Goal: Check status

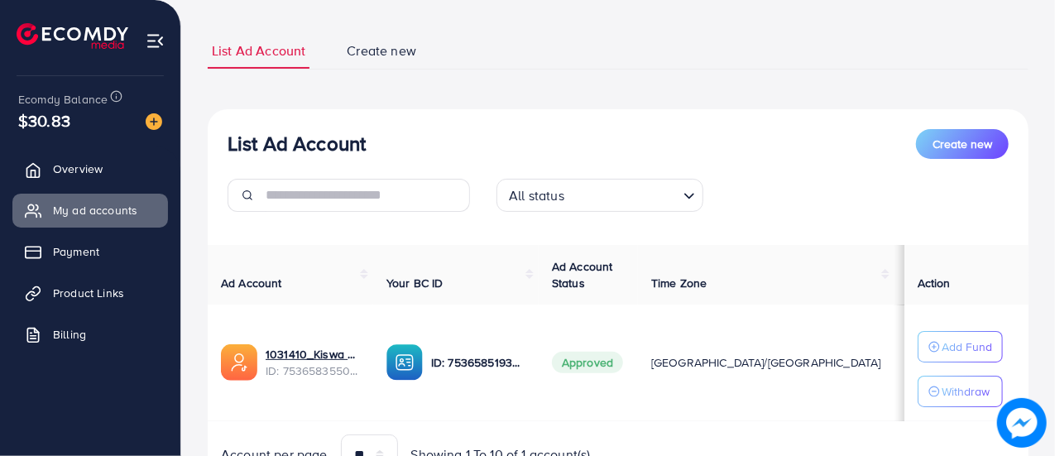
scroll to position [94, 0]
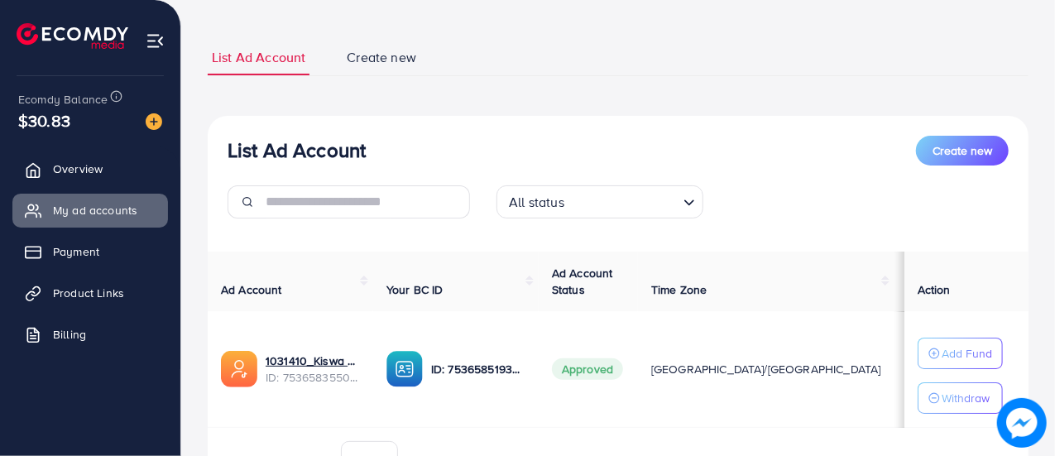
scroll to position [159, 0]
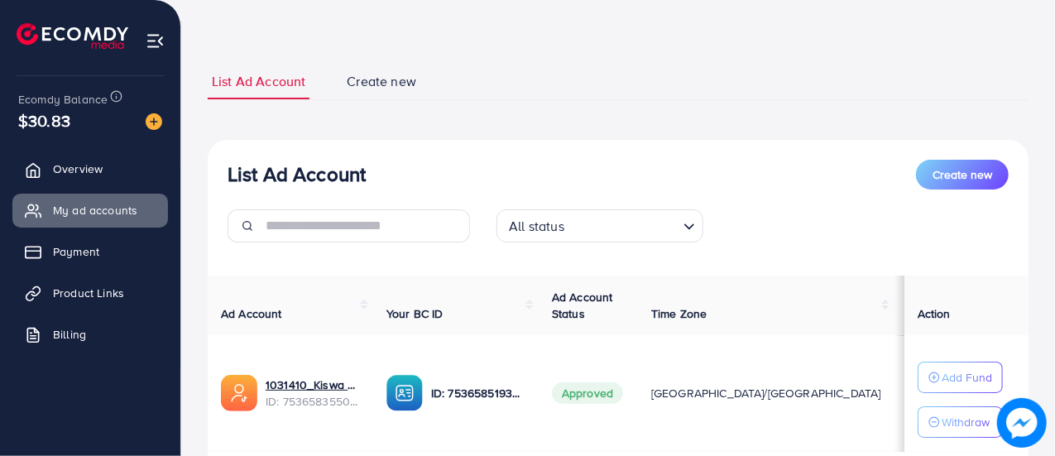
scroll to position [71, 0]
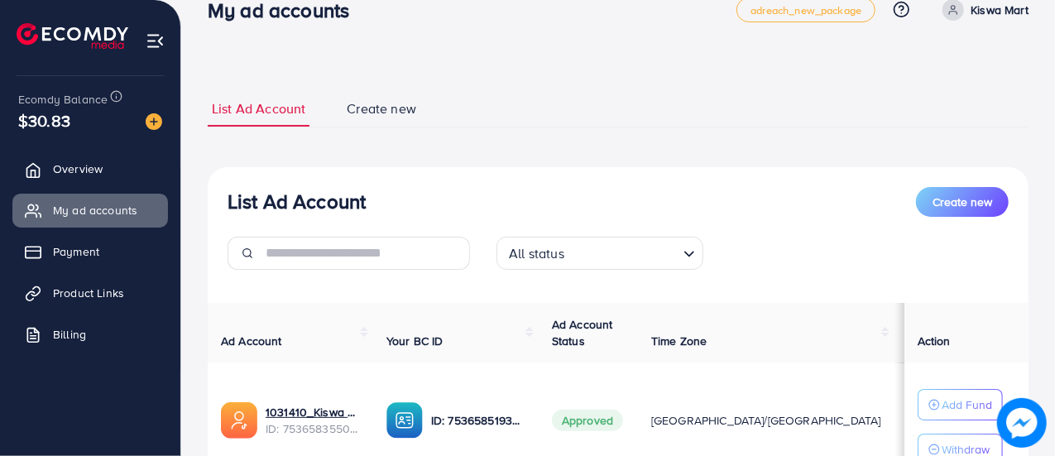
scroll to position [49, 0]
